Goal: Task Accomplishment & Management: Use online tool/utility

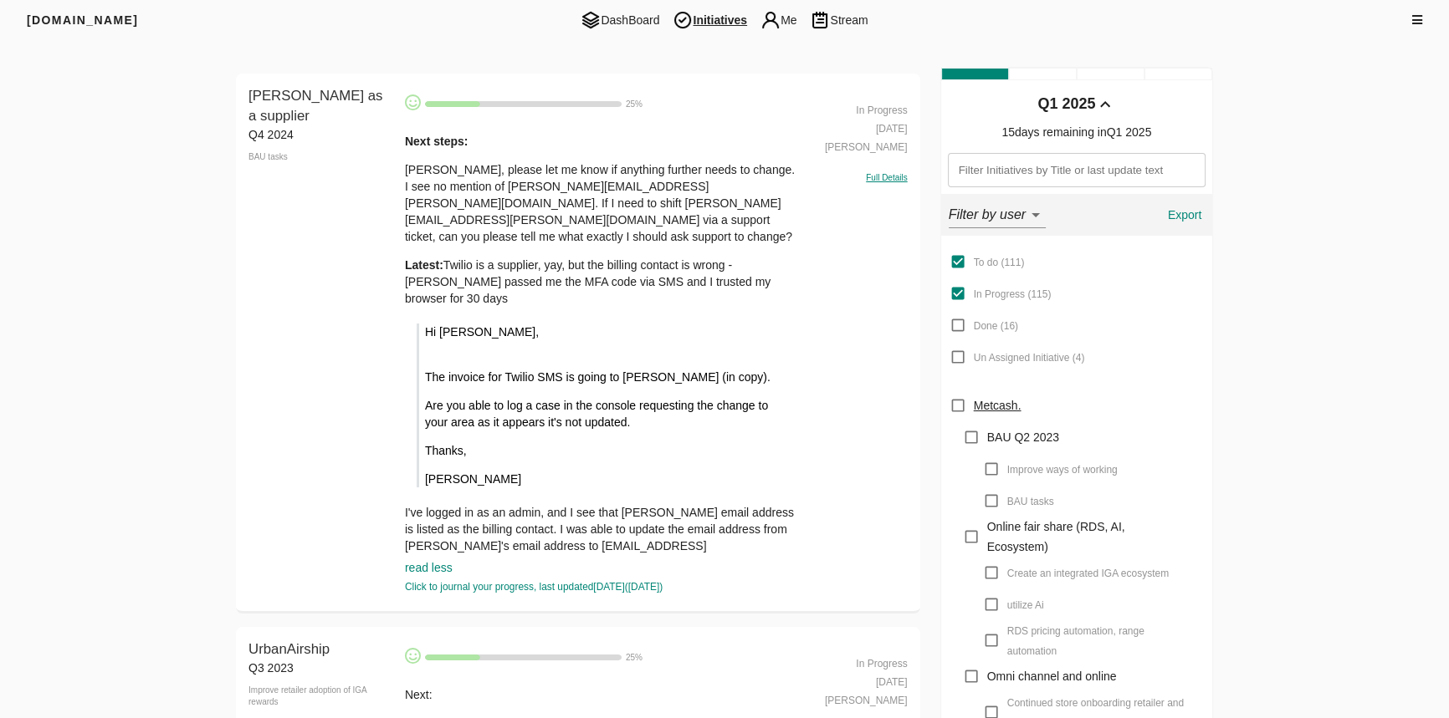
scroll to position [5415, 0]
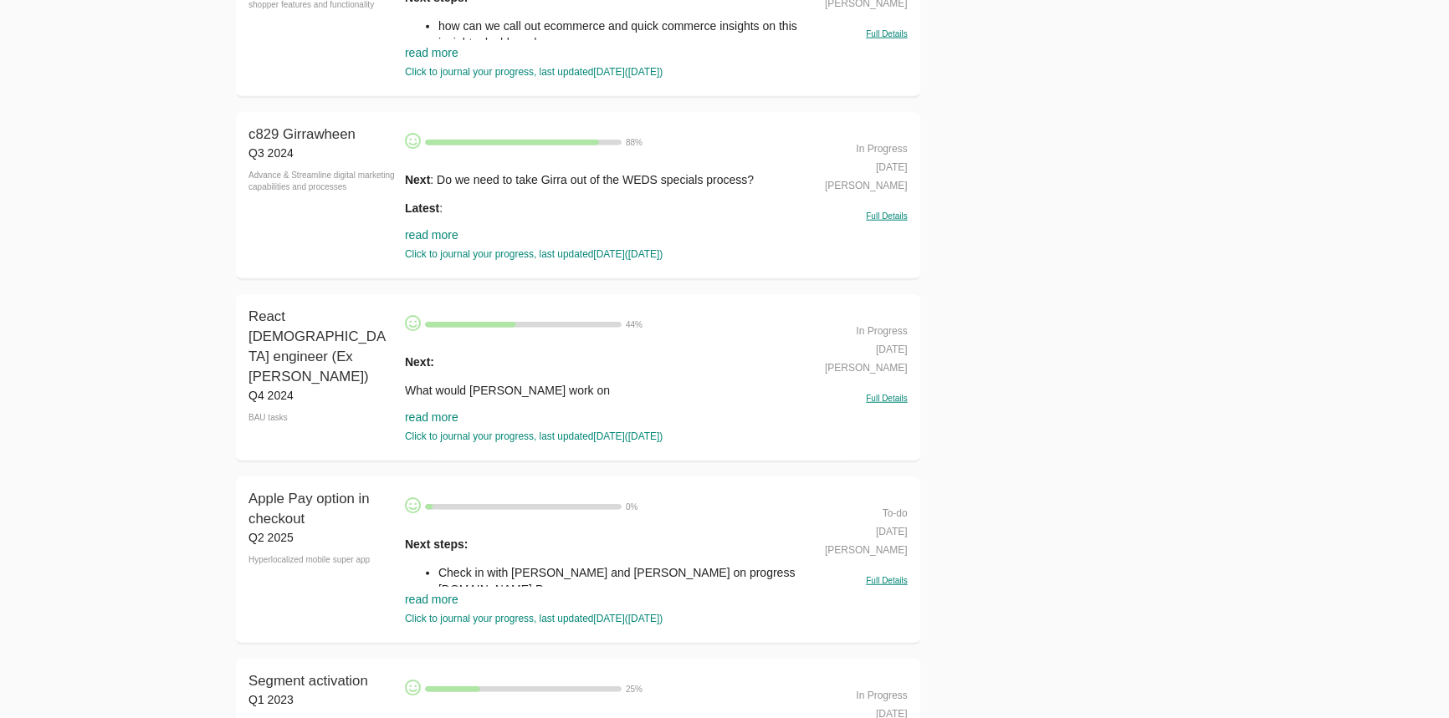
click at [415, 411] on link "read more" at bounding box center [432, 417] width 54 height 13
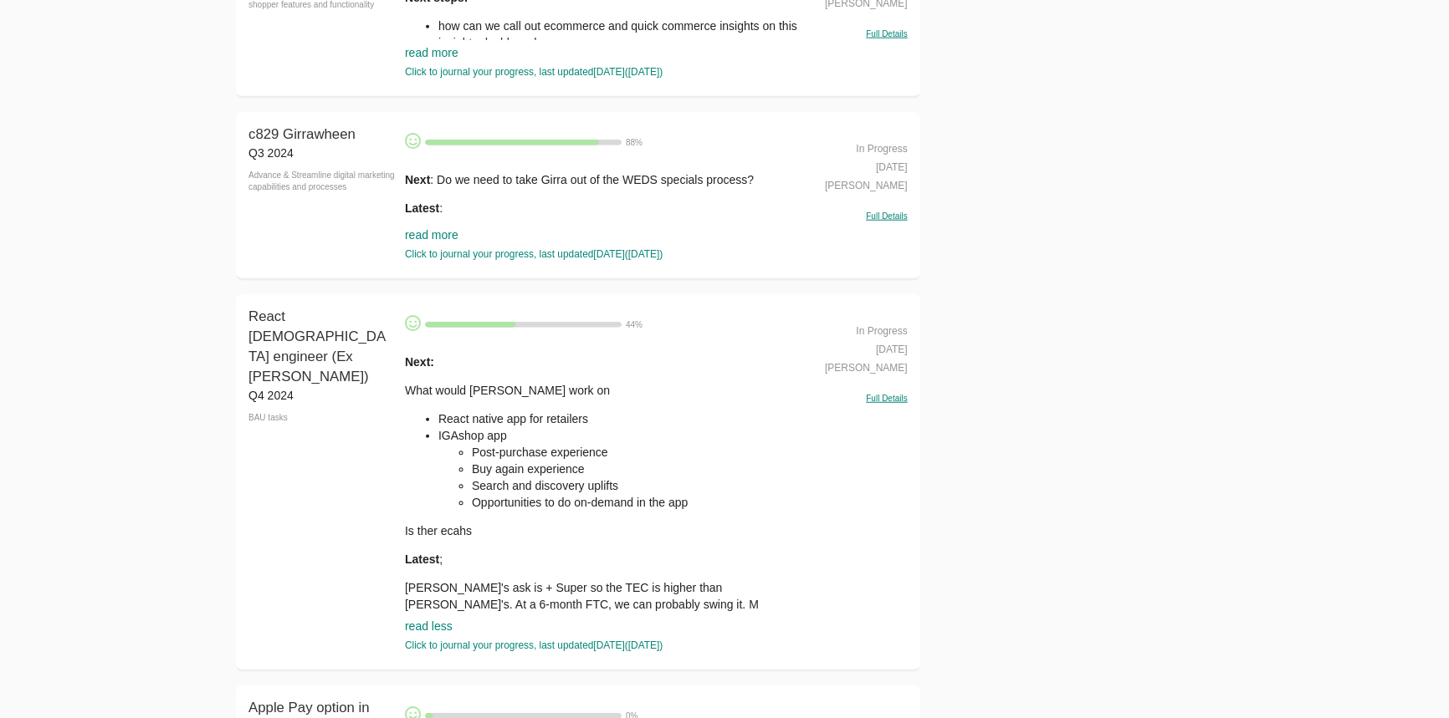
click at [420, 411] on ul "React native app for retailers IGAshop app Post-purchase experience Buy again e…" at bounding box center [603, 461] width 396 height 100
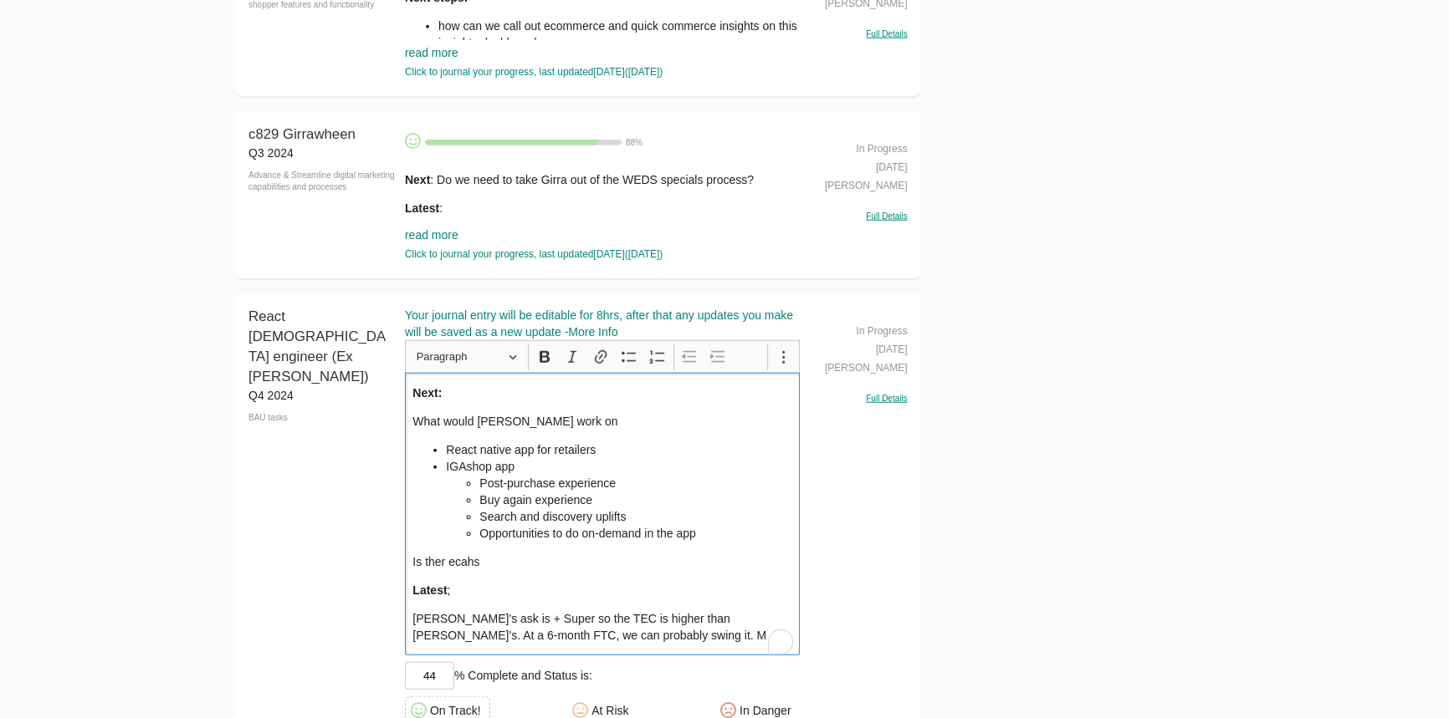
click at [442, 442] on ul "React native app for retailers IGAshop app Post-purchase experience Buy again e…" at bounding box center [602, 492] width 380 height 100
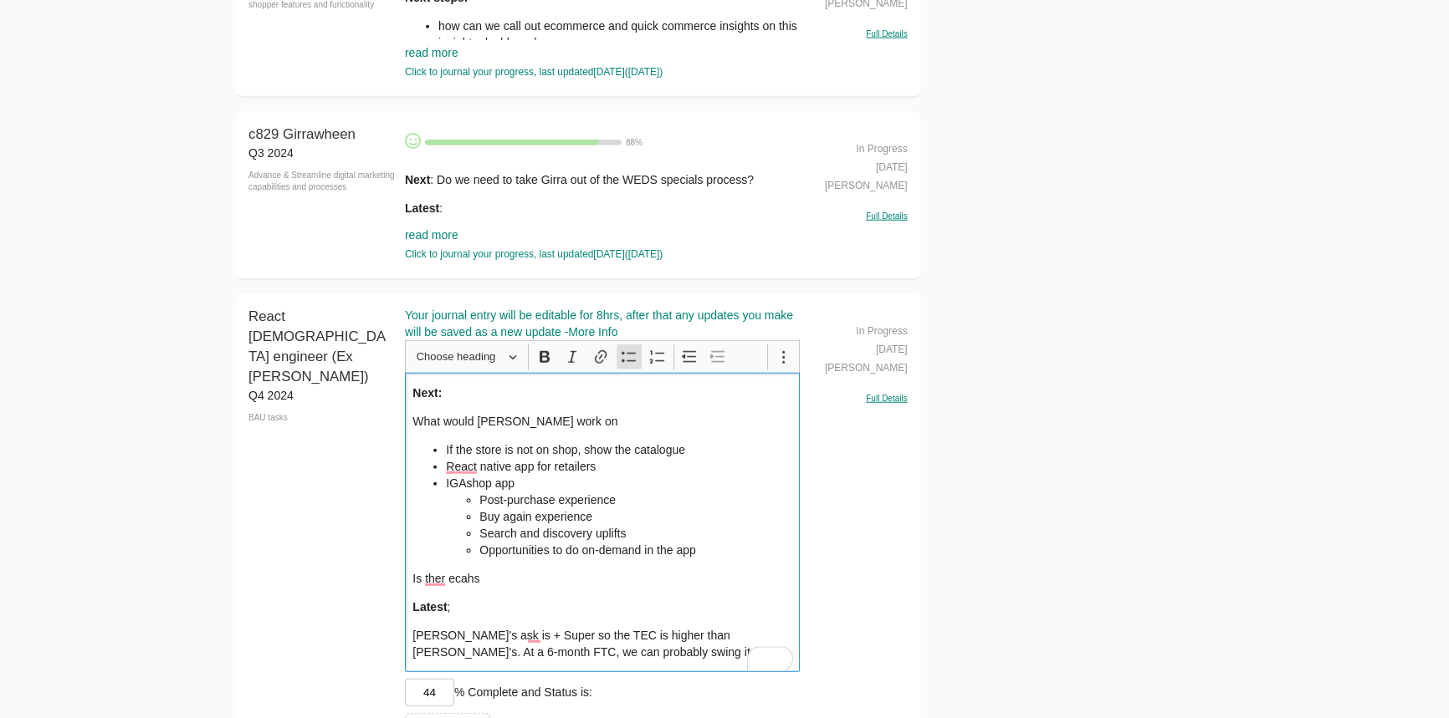
click at [523, 413] on p "What would [PERSON_NAME] work on" at bounding box center [602, 421] width 380 height 17
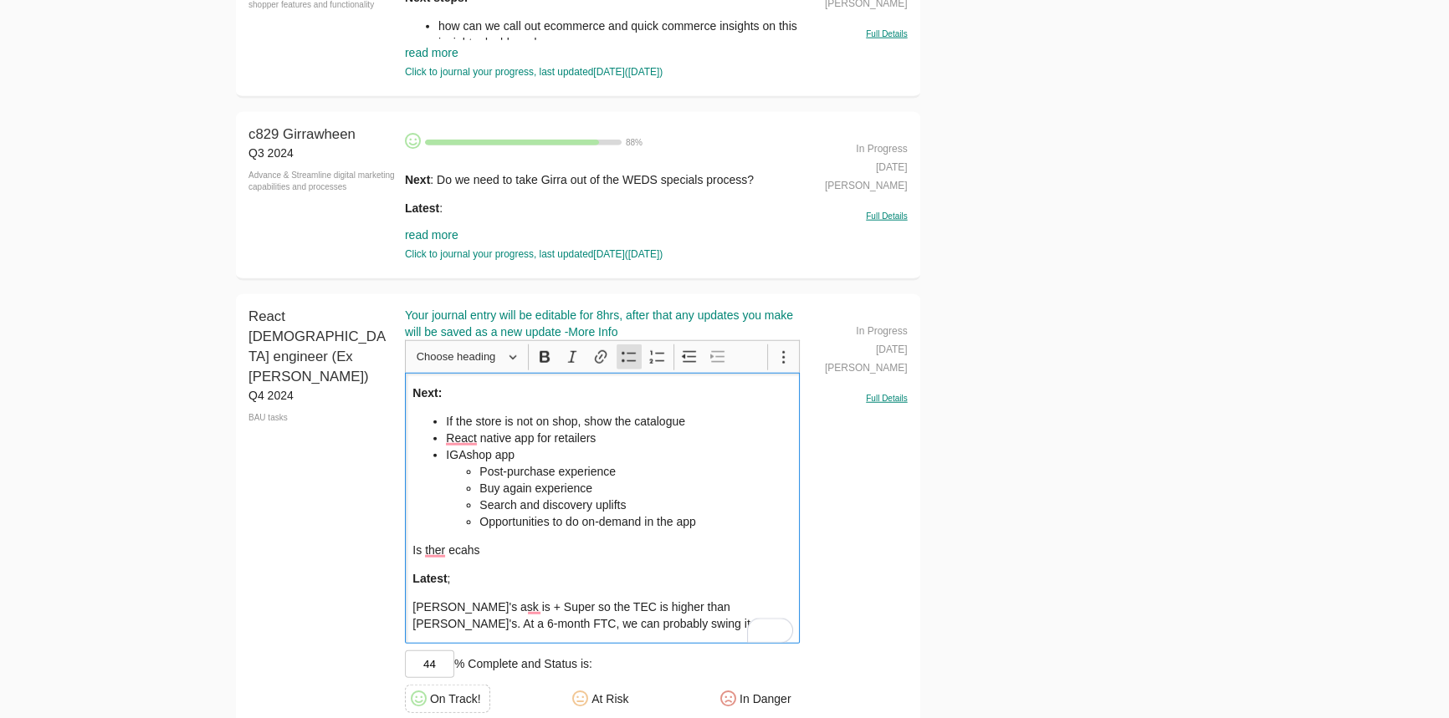
click at [687, 413] on li "If the store is not on shop, show the catalogue" at bounding box center [619, 421] width 346 height 17
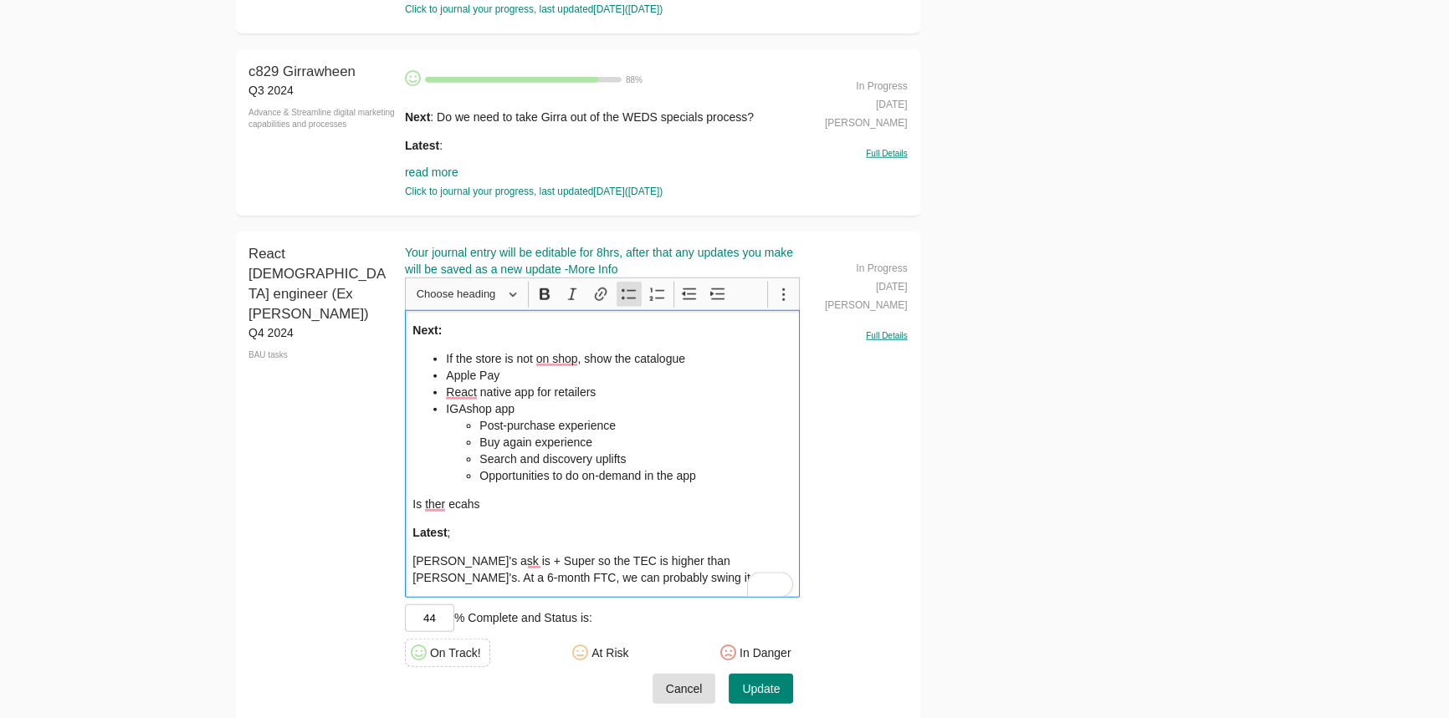
scroll to position [5491, 0]
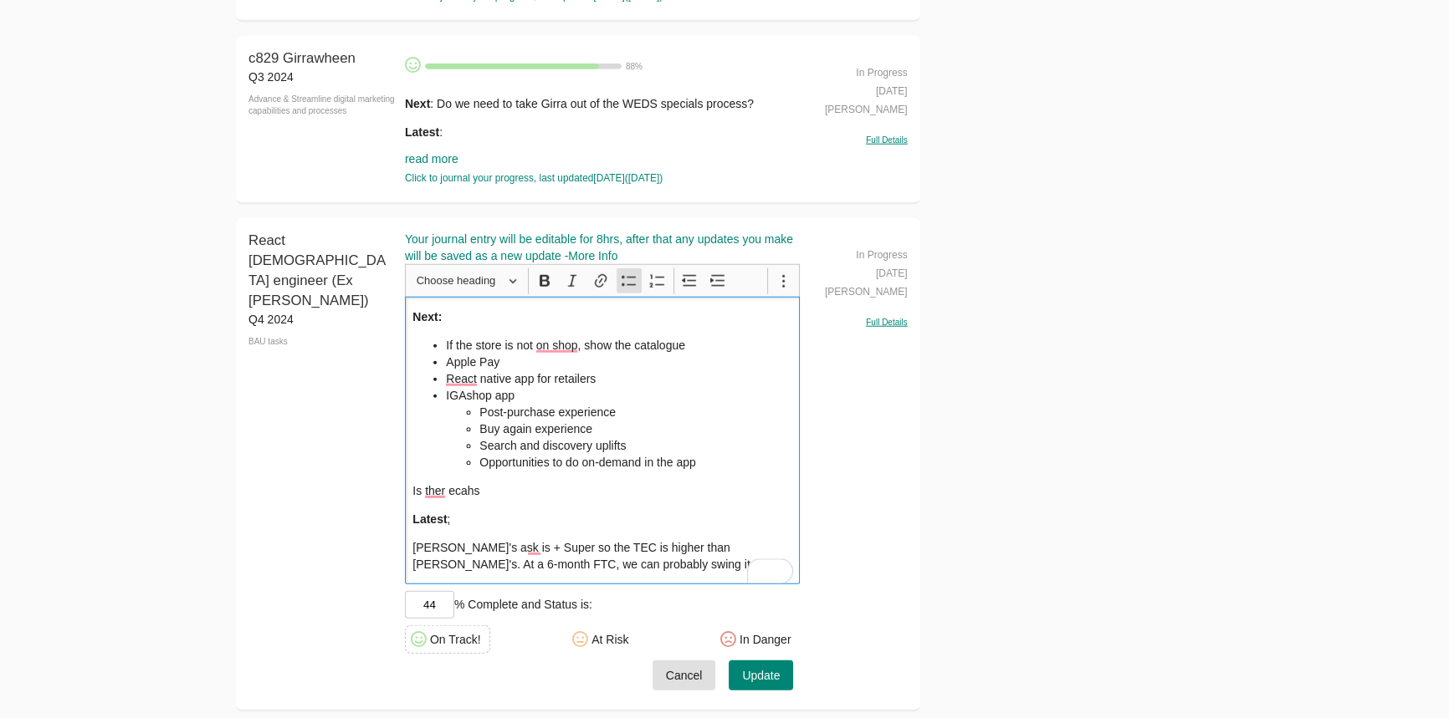
click at [759, 666] on span "Update" at bounding box center [761, 676] width 38 height 21
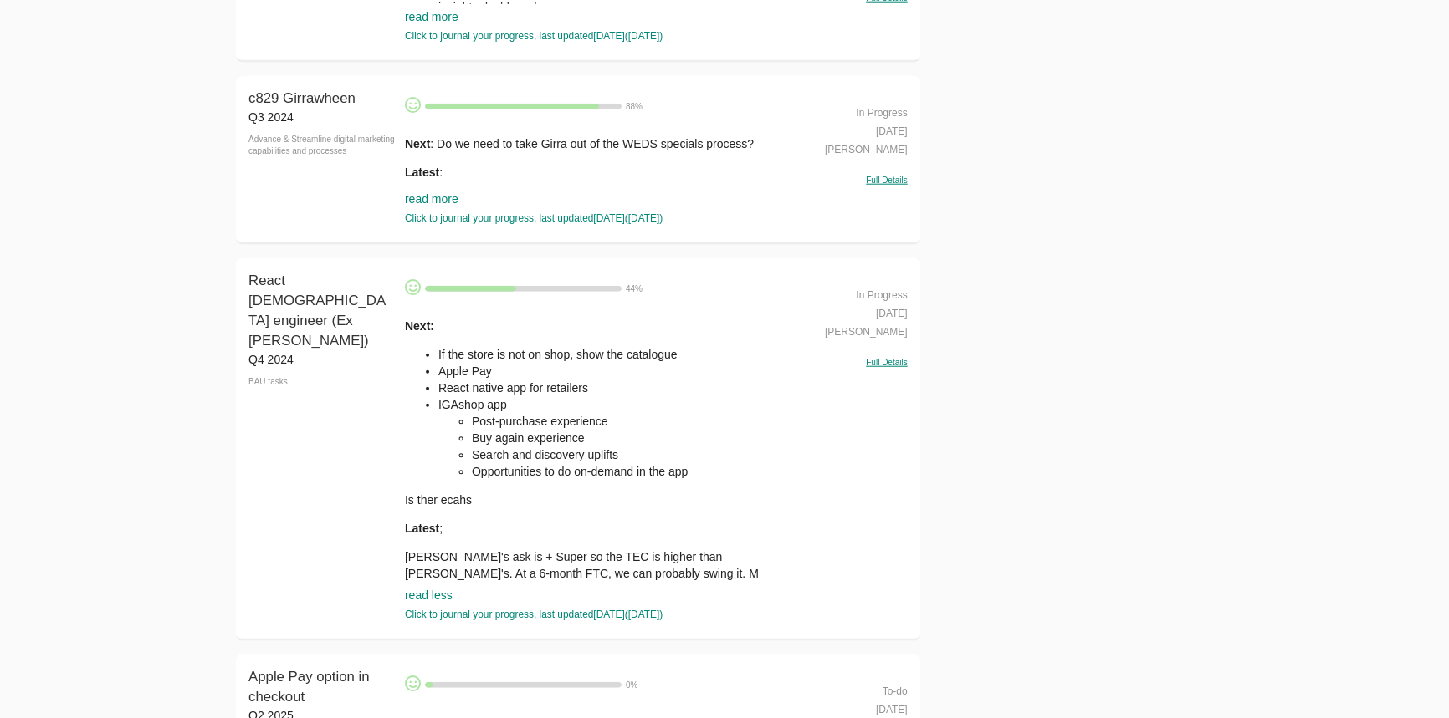
scroll to position [5415, 0]
